Goal: Find specific page/section: Find specific page/section

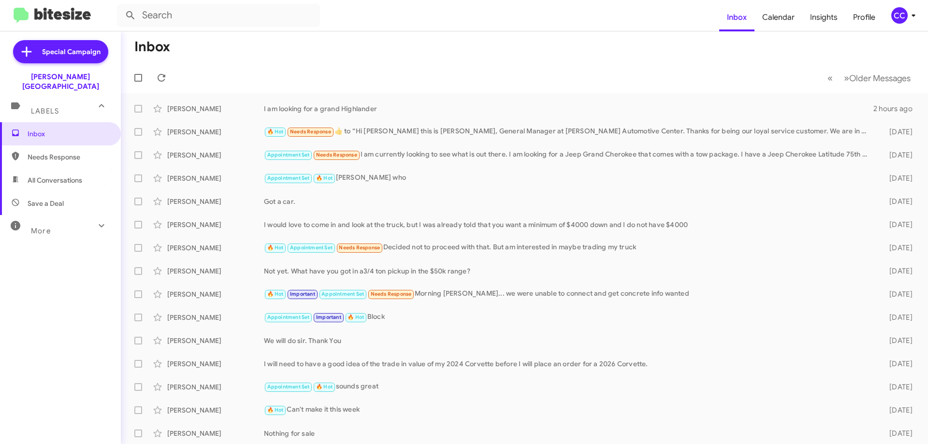
click at [60, 152] on span "Needs Response" at bounding box center [69, 157] width 82 height 10
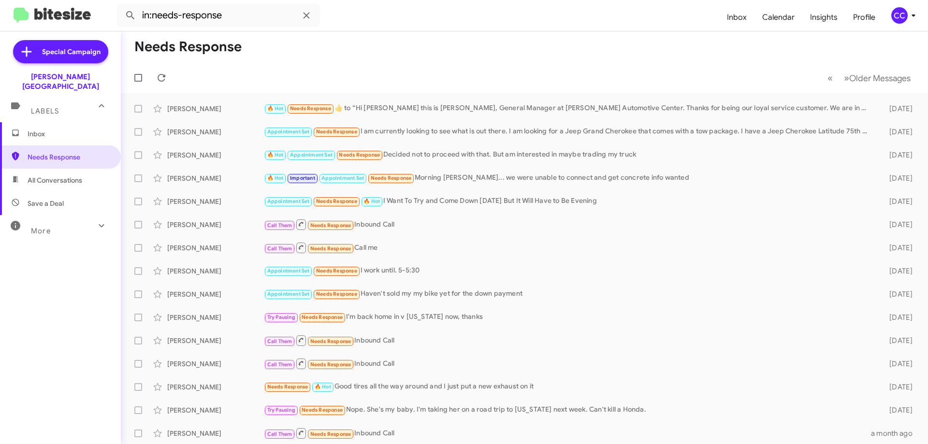
click at [32, 175] on span "All Conversations" at bounding box center [55, 180] width 55 height 10
type input "in:all-conversations"
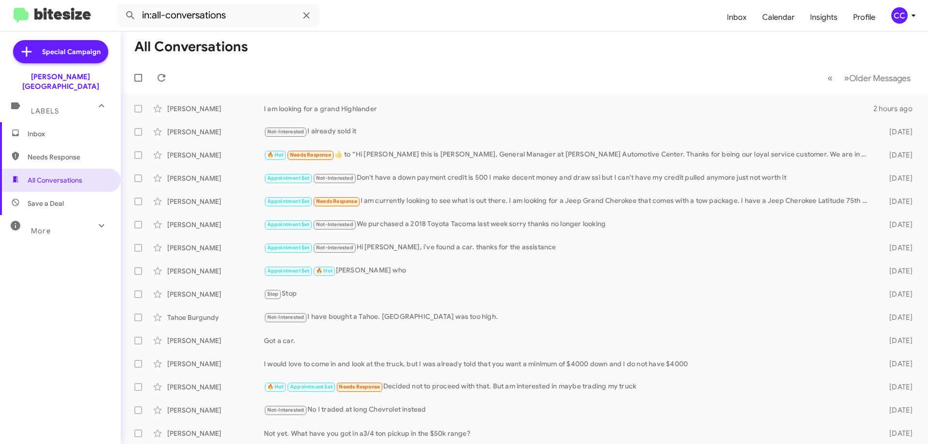
click at [43, 129] on span "Inbox" at bounding box center [69, 134] width 82 height 10
